Goal: Task Accomplishment & Management: Use online tool/utility

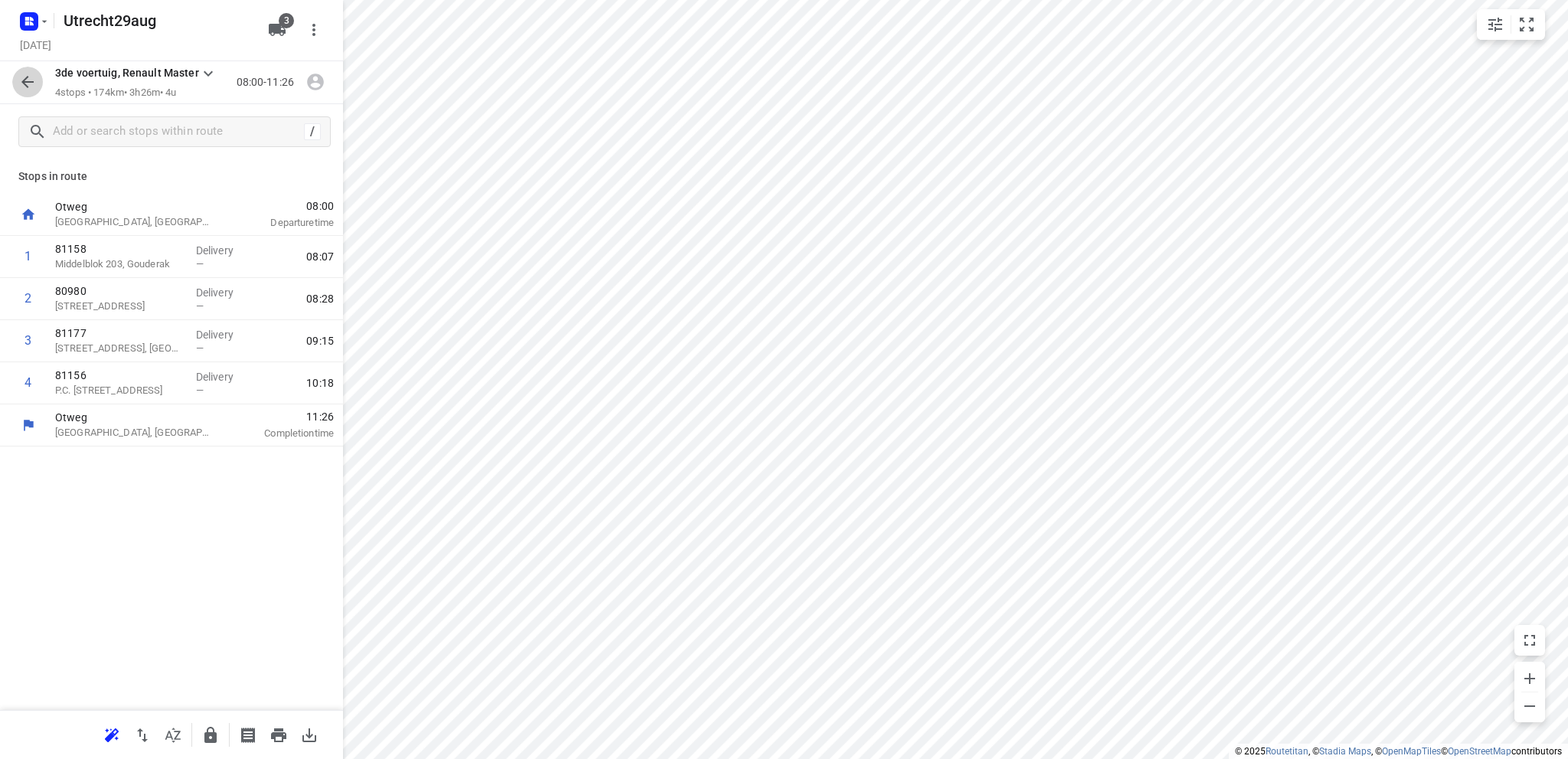
click at [27, 77] on icon "button" at bounding box center [28, 82] width 12 height 12
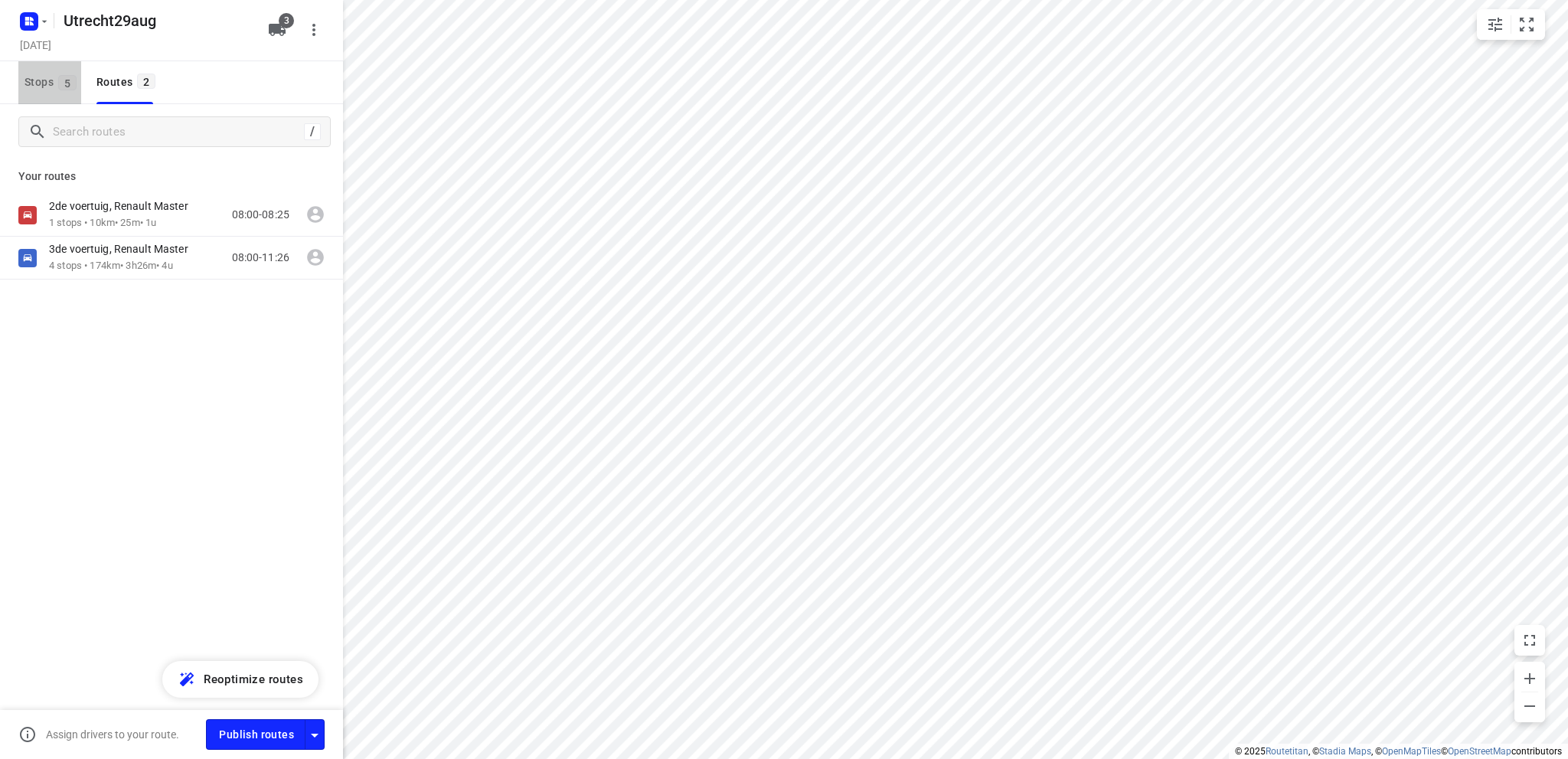
click at [27, 77] on span "Stops 5" at bounding box center [52, 82] width 57 height 19
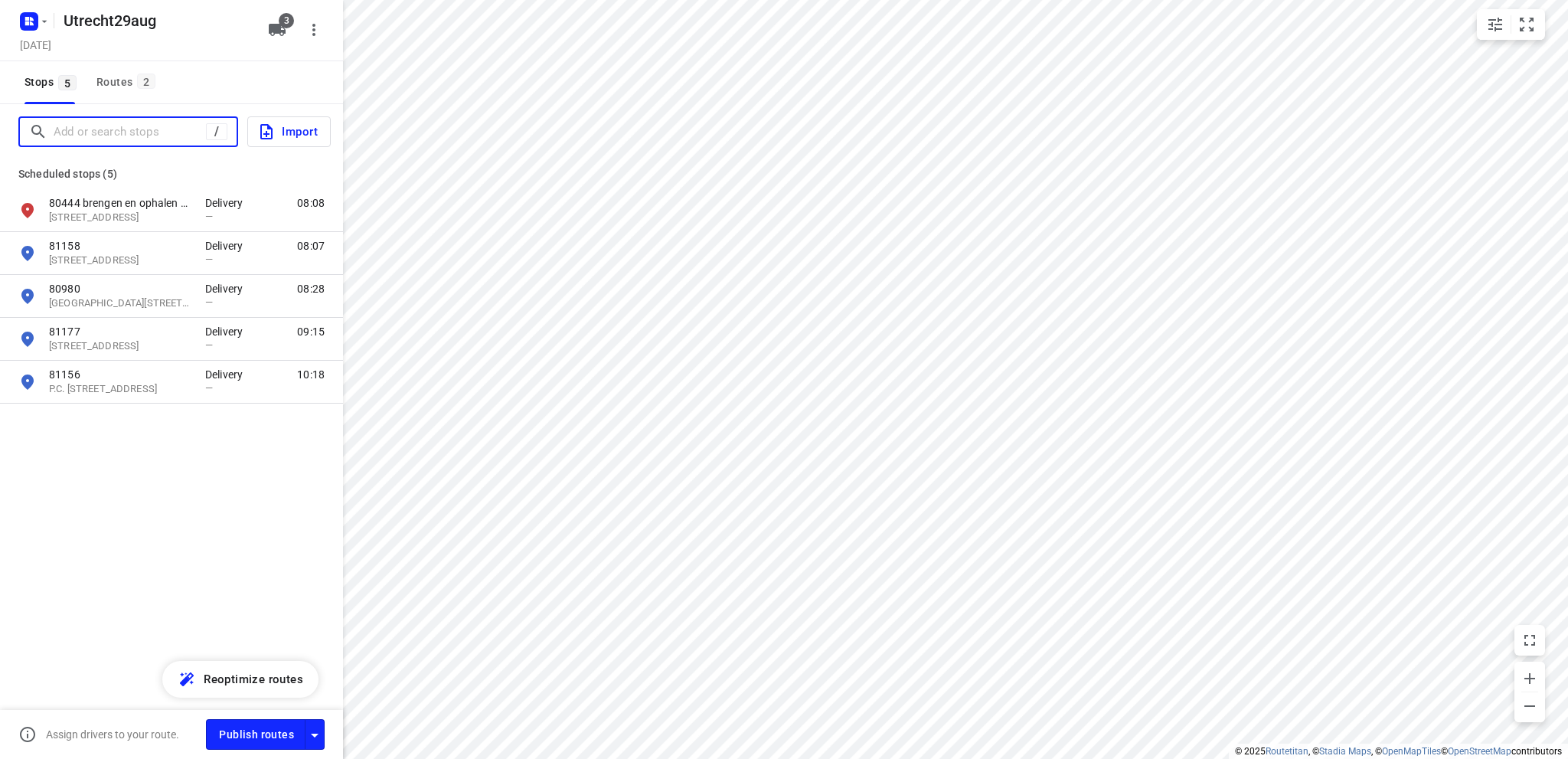
click at [58, 132] on input "Add or search stops" at bounding box center [129, 131] width 152 height 24
type input "b"
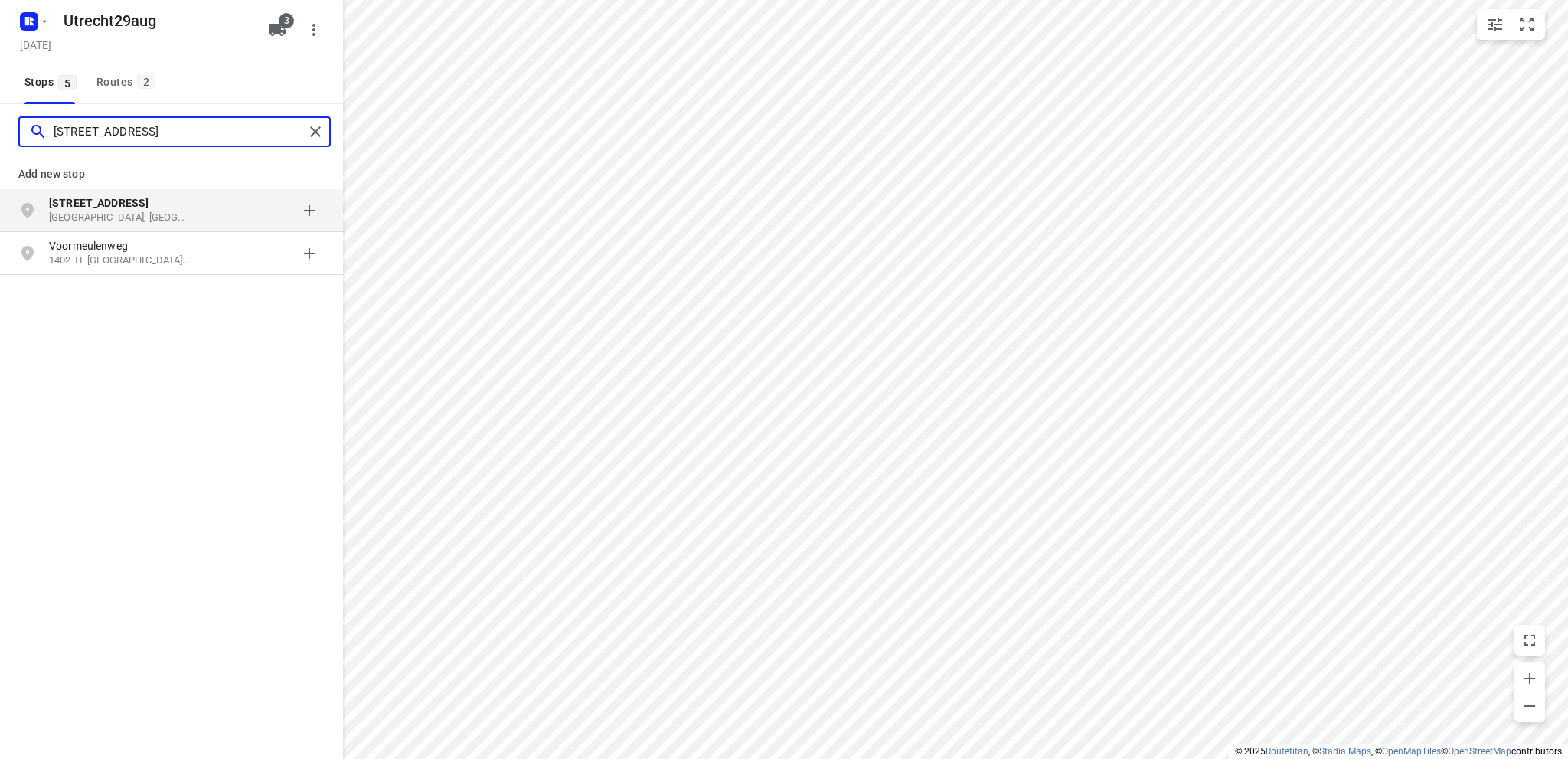
type input "[STREET_ADDRESS]"
click at [95, 207] on b "[STREET_ADDRESS]" at bounding box center [99, 203] width 100 height 12
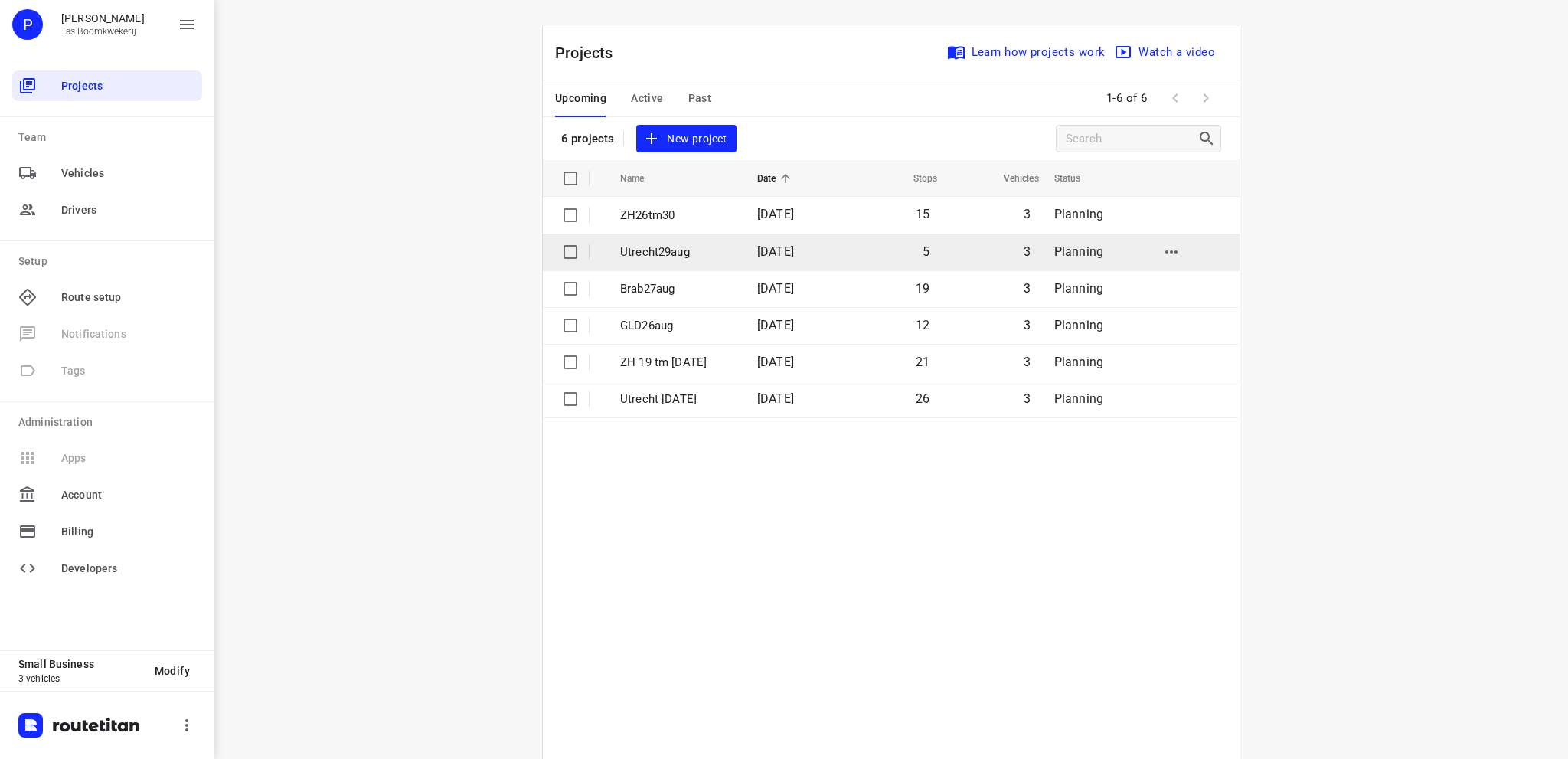
click at [686, 252] on p "Utrecht29aug" at bounding box center [677, 252] width 114 height 17
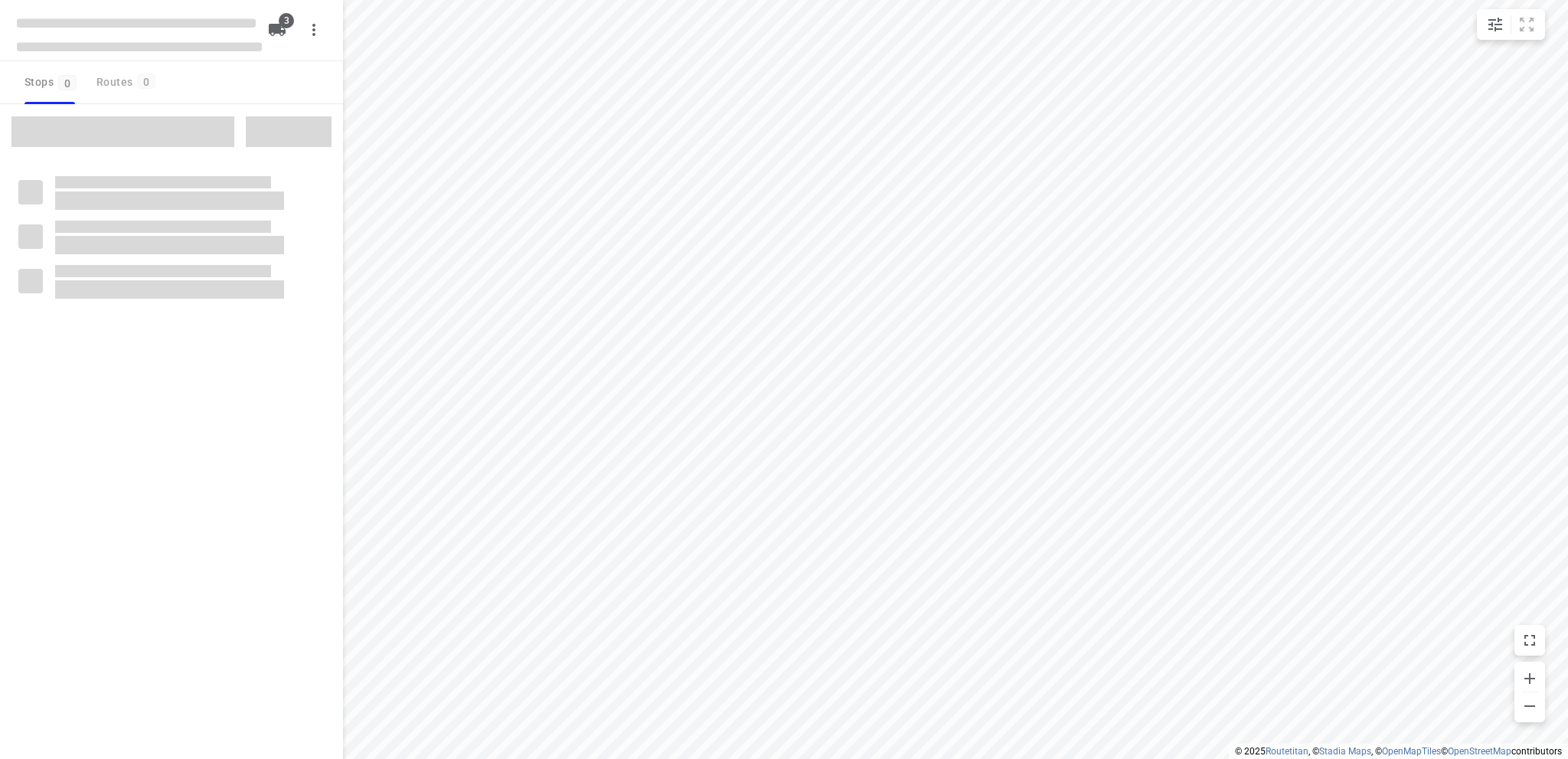
type input "distance"
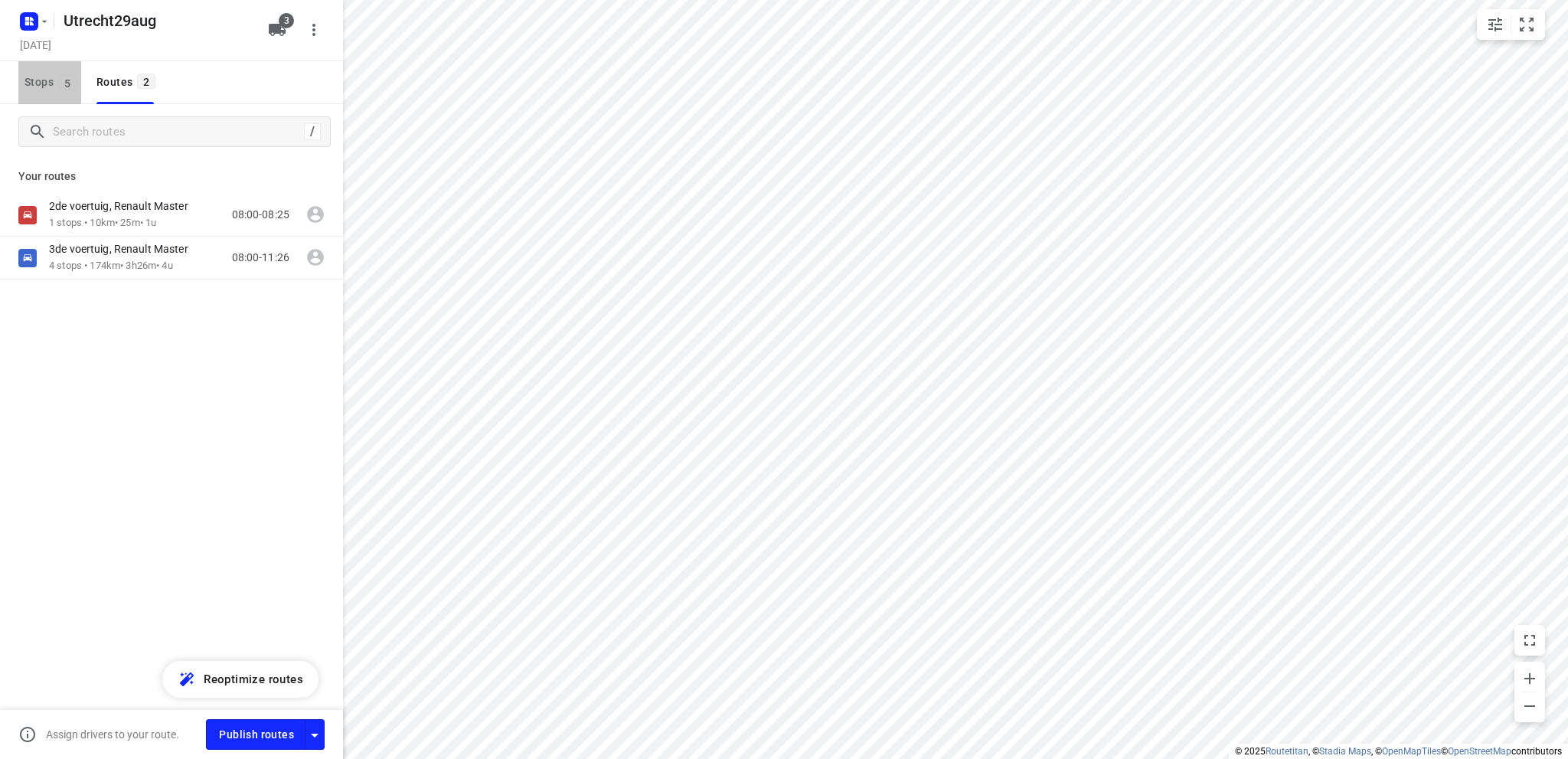
click at [33, 80] on span "Stops 5" at bounding box center [52, 82] width 57 height 19
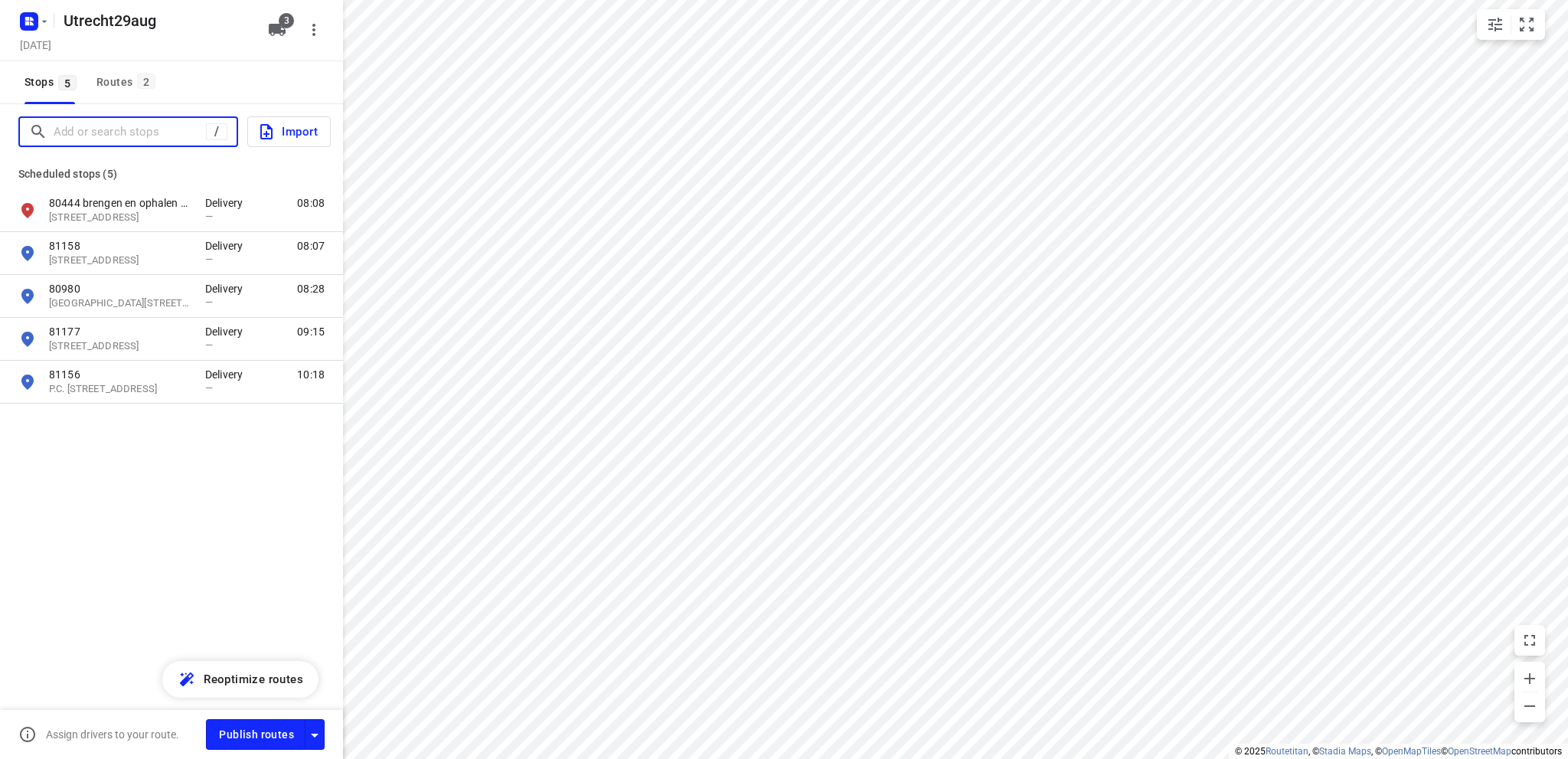
click at [78, 131] on input "Add or search stops" at bounding box center [129, 131] width 152 height 24
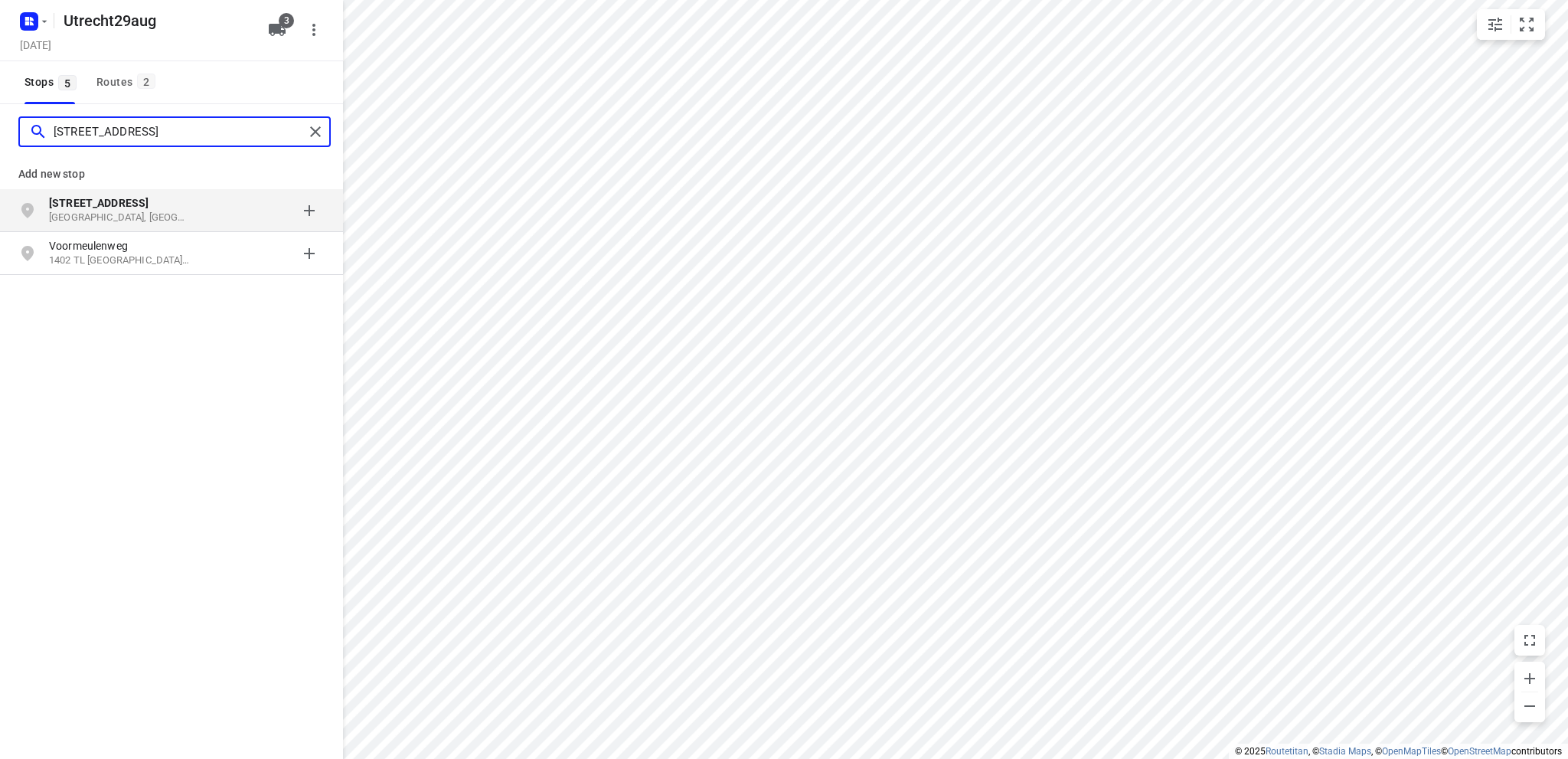
type input "[STREET_ADDRESS]"
click at [132, 203] on b "[STREET_ADDRESS]" at bounding box center [99, 203] width 100 height 12
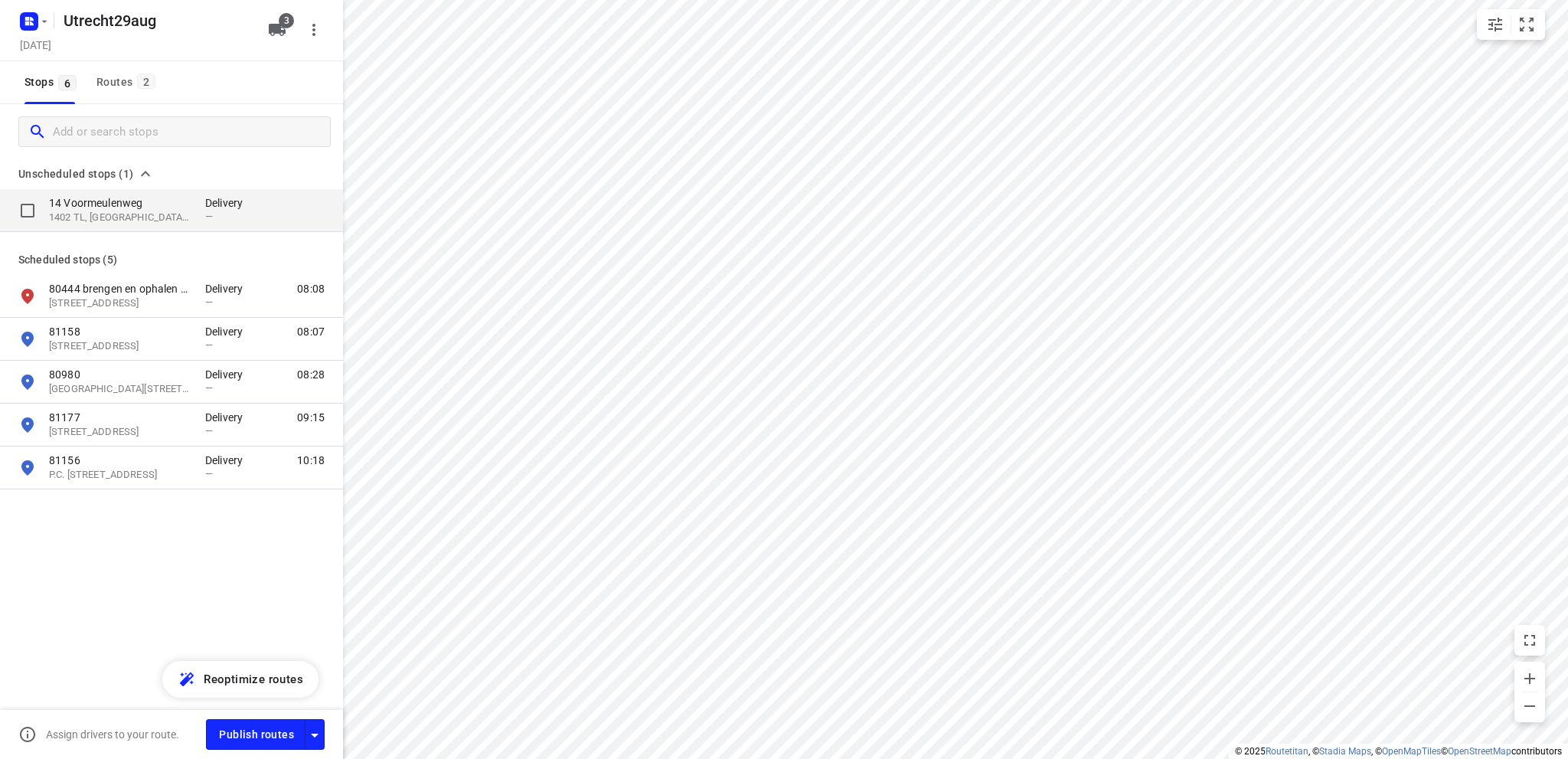
click at [113, 207] on p "14 Voormeulenweg" at bounding box center [119, 203] width 141 height 16
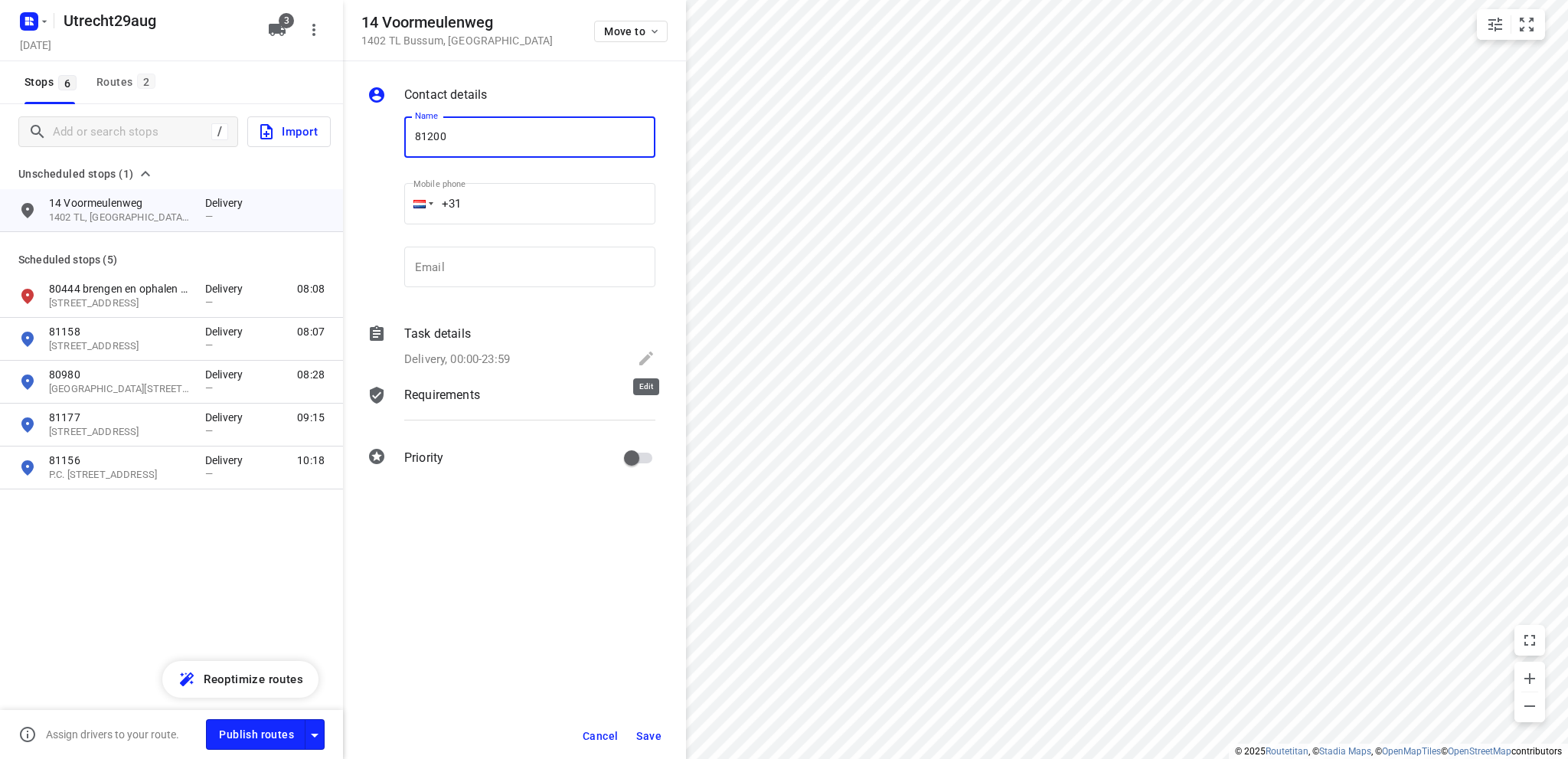
type input "81200"
click at [643, 354] on icon at bounding box center [645, 358] width 18 height 18
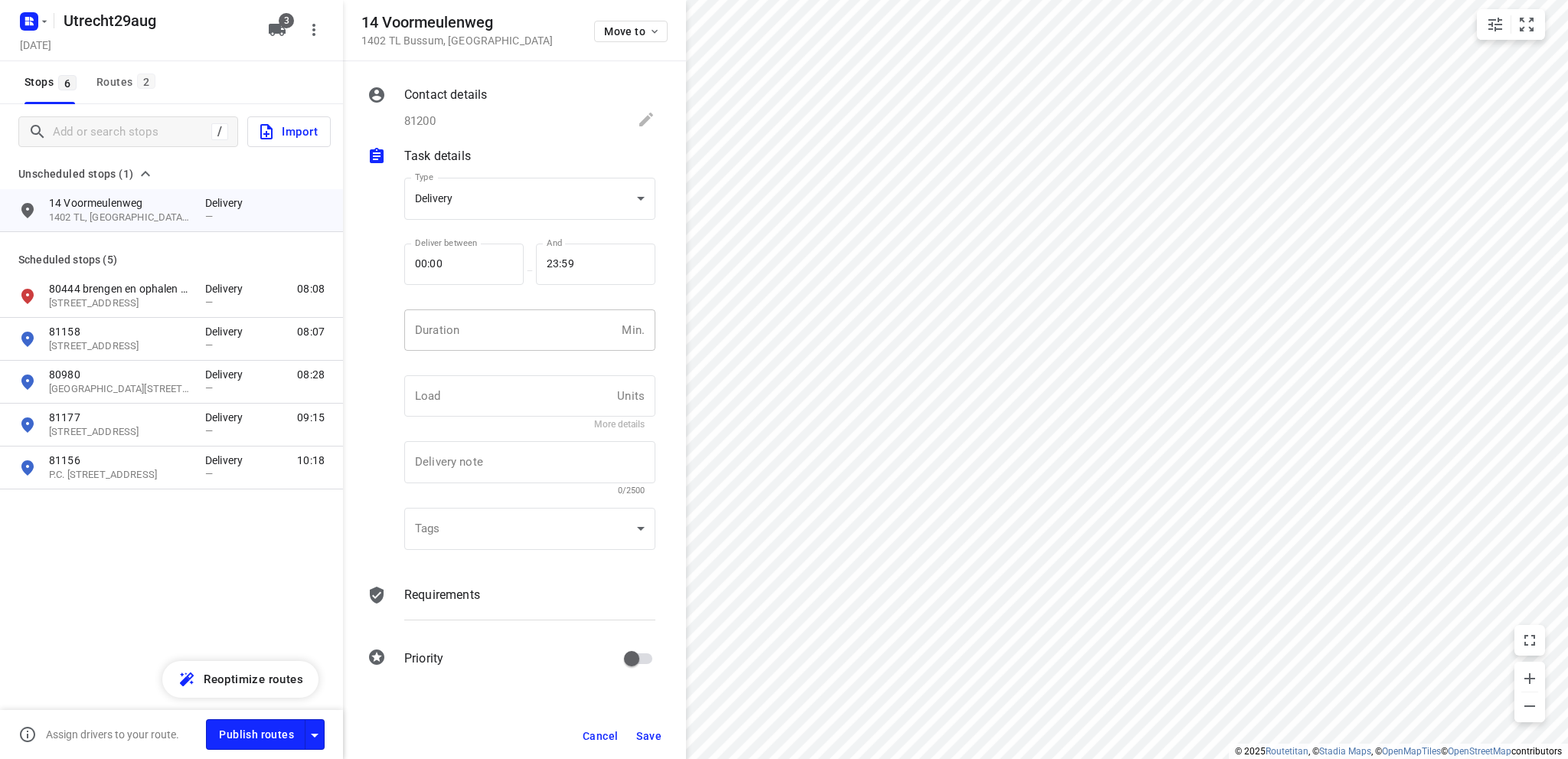
click at [519, 339] on input "number" at bounding box center [510, 330] width 212 height 41
type input "10"
click at [642, 738] on span "Save" at bounding box center [648, 735] width 25 height 12
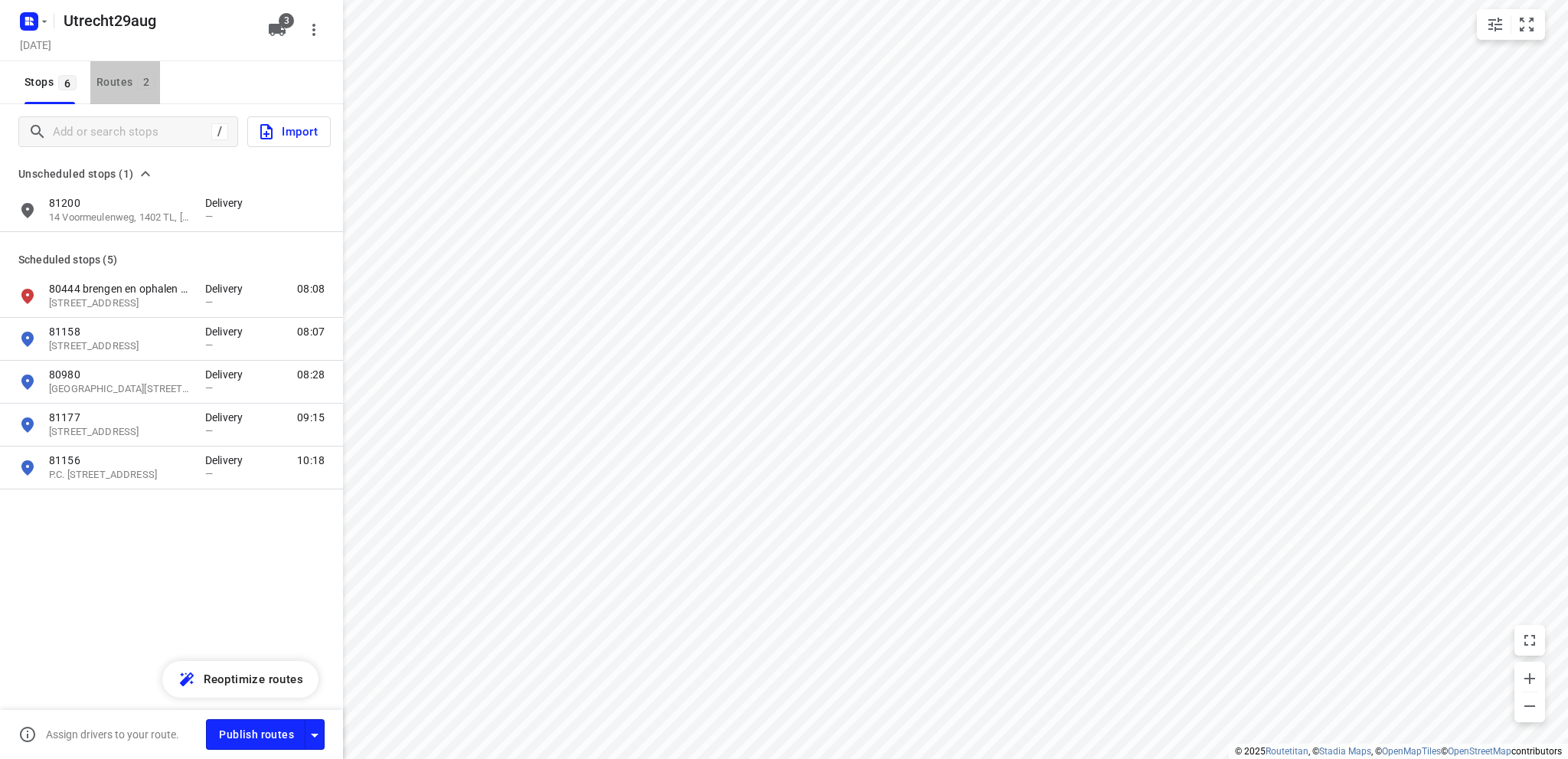
click at [109, 80] on div "Routes 2" at bounding box center [128, 82] width 64 height 19
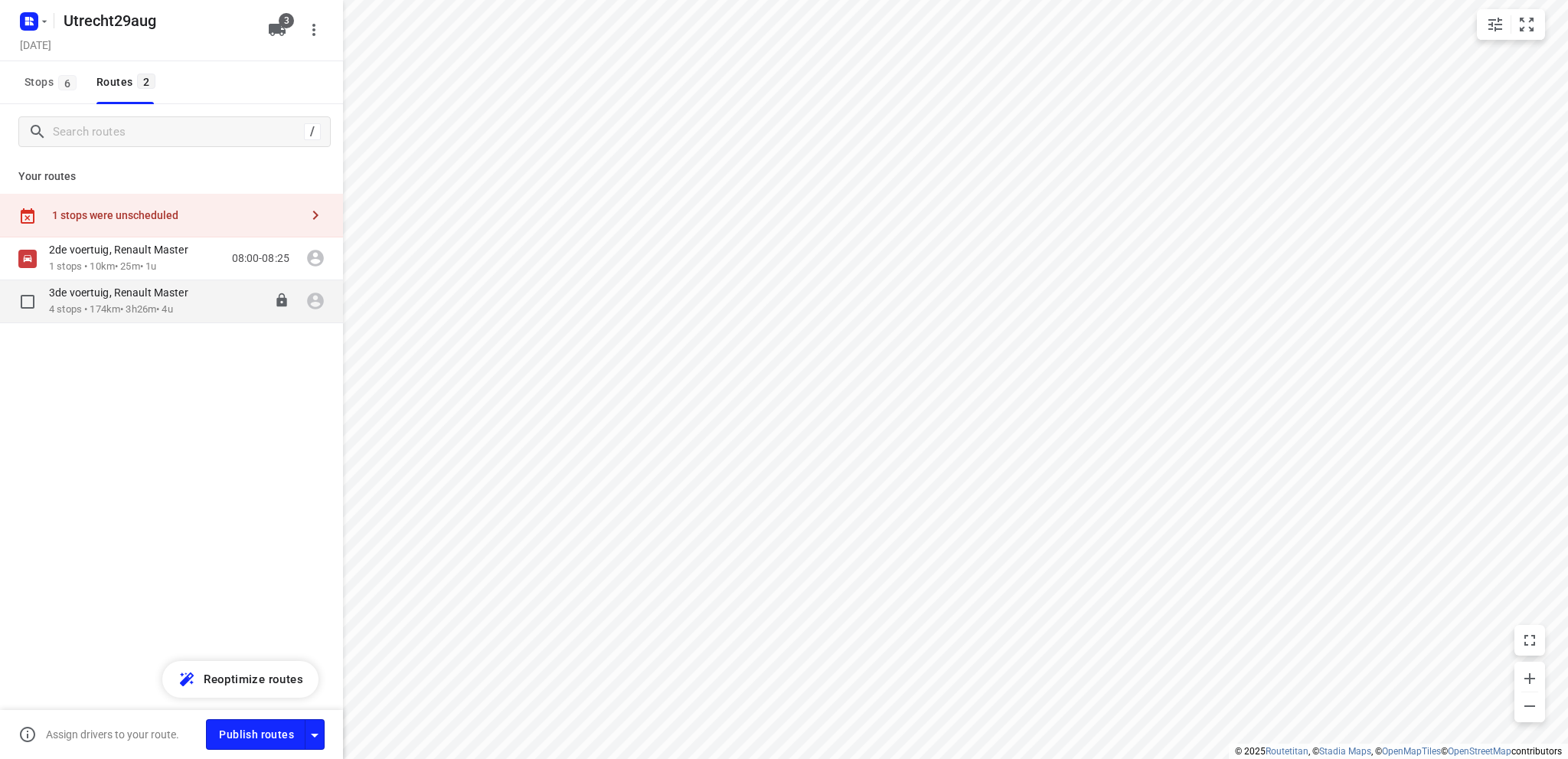
click at [133, 302] on div "3de voertuig, Renault Master" at bounding box center [126, 294] width 155 height 17
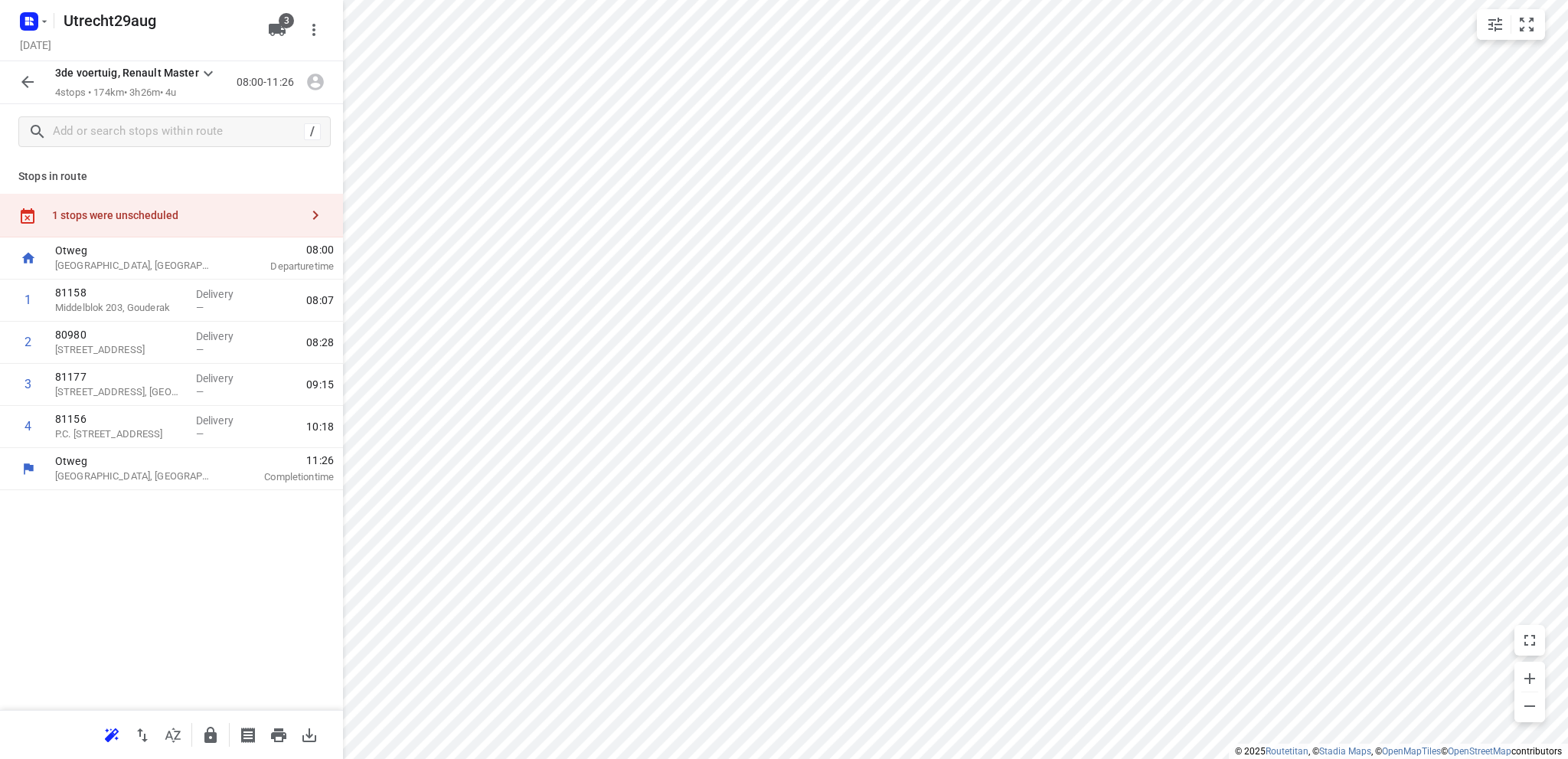
click at [157, 209] on div "1 stops were unscheduled" at bounding box center [177, 215] width 248 height 12
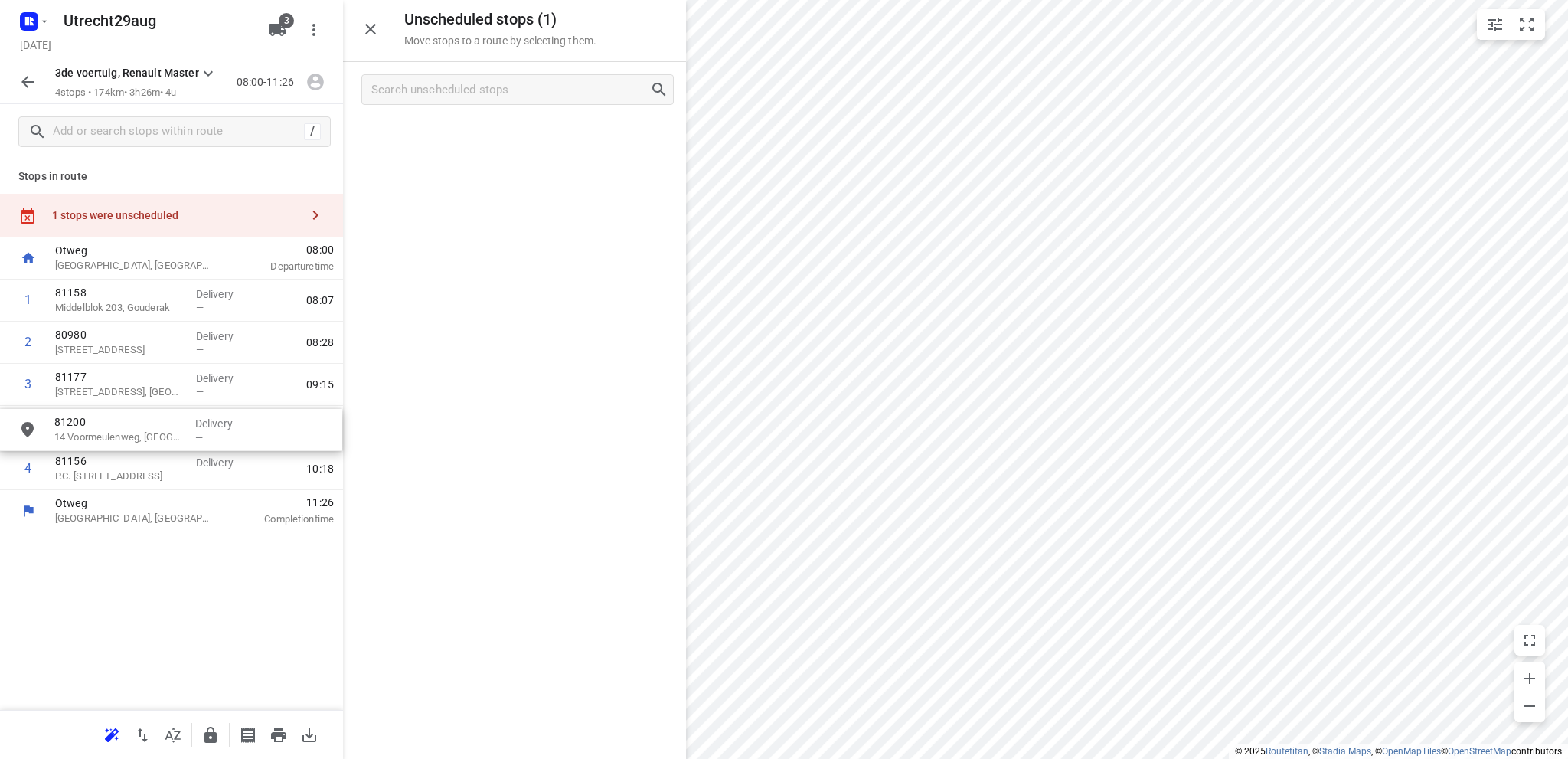
drag, startPoint x: 470, startPoint y: 139, endPoint x: 122, endPoint y: 430, distance: 453.6
